Goal: Navigation & Orientation: Find specific page/section

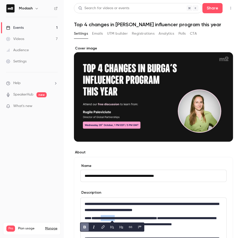
click at [29, 26] on link "Events 1" at bounding box center [32, 27] width 64 height 11
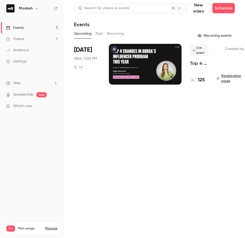
click at [101, 34] on button "Past" at bounding box center [99, 34] width 7 height 8
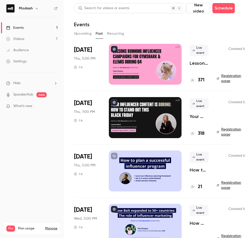
click at [85, 34] on button "Upcoming" at bounding box center [83, 34] width 18 height 8
